Goal: Task Accomplishment & Management: Complete application form

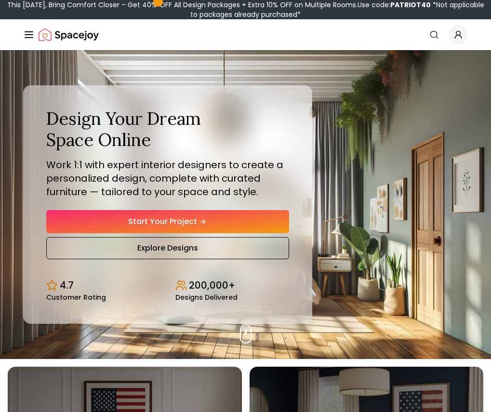
click at [120, 233] on link "Start Your Project" at bounding box center [167, 221] width 243 height 23
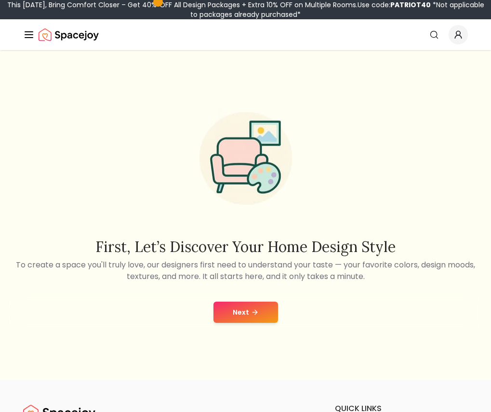
click at [262, 323] on button "Next" at bounding box center [245, 311] width 65 height 21
